Goal: Navigation & Orientation: Find specific page/section

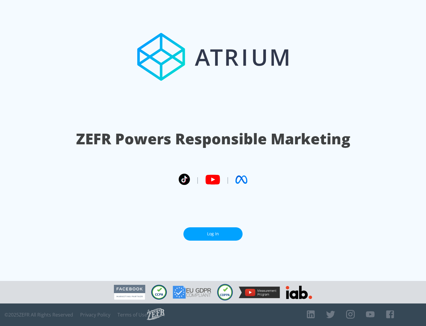
click at [213, 231] on link "Log In" at bounding box center [213, 233] width 59 height 13
